Goal: Information Seeking & Learning: Learn about a topic

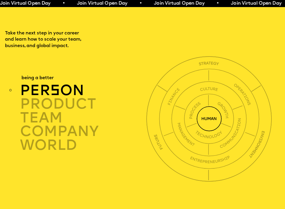
scroll to position [973, 0]
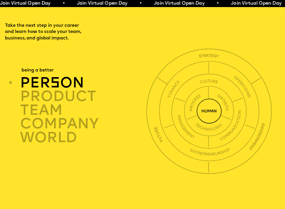
click at [207, 109] on img at bounding box center [209, 111] width 25 height 25
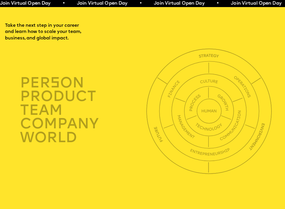
click at [183, 116] on img at bounding box center [208, 111] width 75 height 75
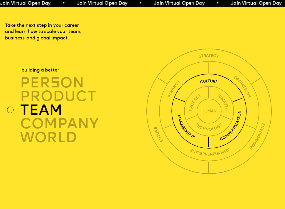
click at [219, 150] on img at bounding box center [209, 111] width 100 height 100
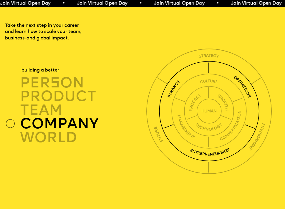
click at [221, 157] on img at bounding box center [208, 111] width 125 height 125
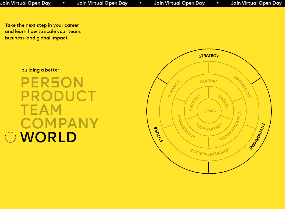
click at [57, 80] on span "s" at bounding box center [55, 84] width 10 height 14
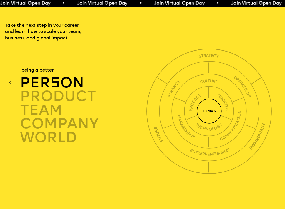
click at [77, 95] on div "product" at bounding box center [84, 97] width 128 height 14
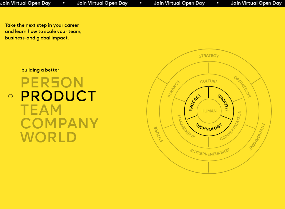
click at [54, 107] on div "TEAM" at bounding box center [84, 110] width 128 height 14
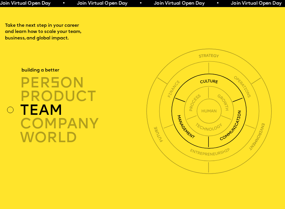
click at [59, 97] on div "product" at bounding box center [84, 97] width 128 height 14
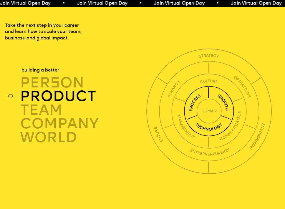
click at [65, 117] on div "company" at bounding box center [84, 124] width 128 height 14
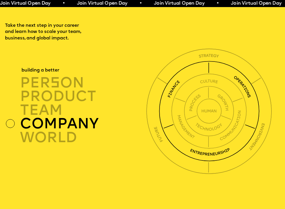
click at [70, 131] on div "world" at bounding box center [84, 138] width 128 height 14
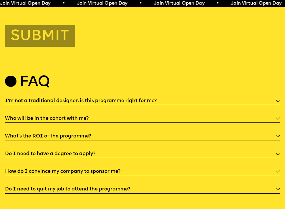
scroll to position [1427, 0]
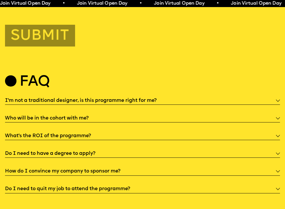
click at [158, 99] on div "I'm not a traditional designer, is this programme right for me?" at bounding box center [142, 100] width 275 height 9
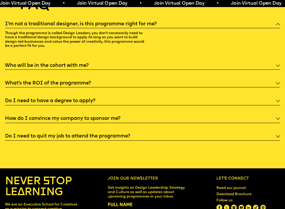
scroll to position [1516, 0]
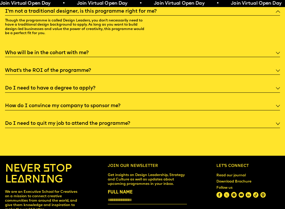
click at [145, 122] on div "Do I need to quit my job to attend the programme?" at bounding box center [142, 123] width 275 height 9
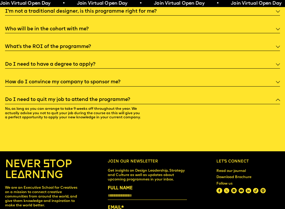
click at [149, 96] on div "Do I need to quit my job to attend the programme?" at bounding box center [142, 99] width 275 height 9
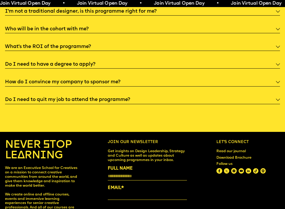
click at [156, 64] on div "Do I need to have a degree to apply?" at bounding box center [142, 63] width 275 height 9
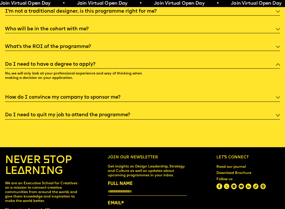
click at [156, 64] on div "Do I need to have a degree to apply?" at bounding box center [142, 63] width 275 height 9
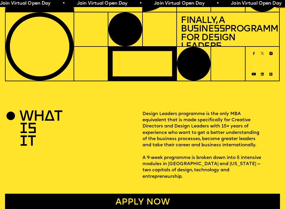
scroll to position [0, 0]
